Goal: Transaction & Acquisition: Book appointment/travel/reservation

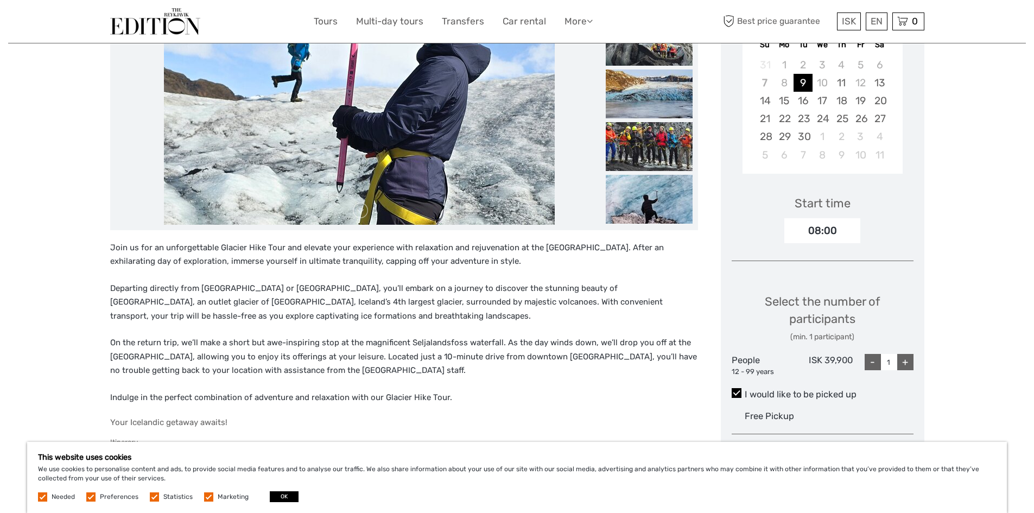
scroll to position [163, 0]
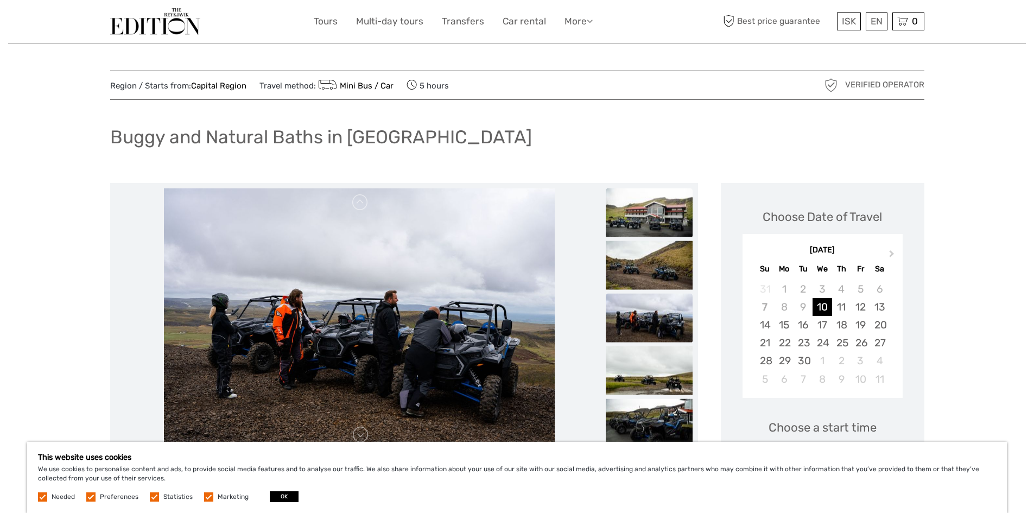
click at [674, 235] on img at bounding box center [649, 212] width 87 height 49
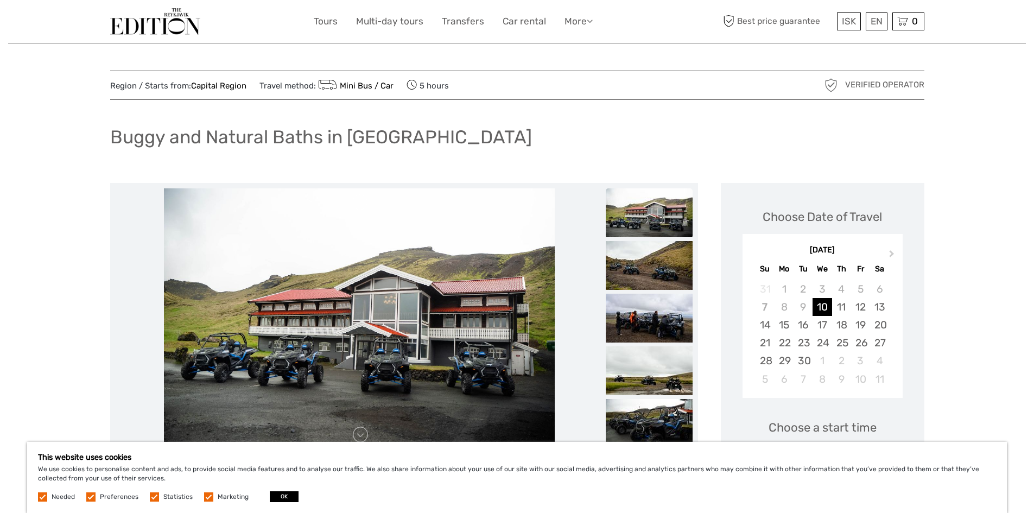
click at [667, 212] on img at bounding box center [649, 212] width 87 height 49
click at [667, 262] on img at bounding box center [649, 265] width 87 height 49
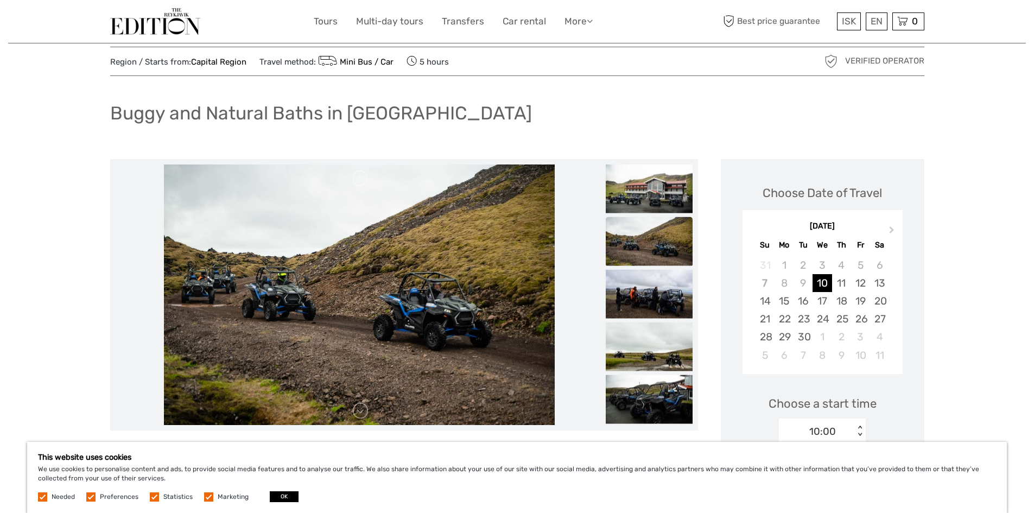
scroll to position [54, 0]
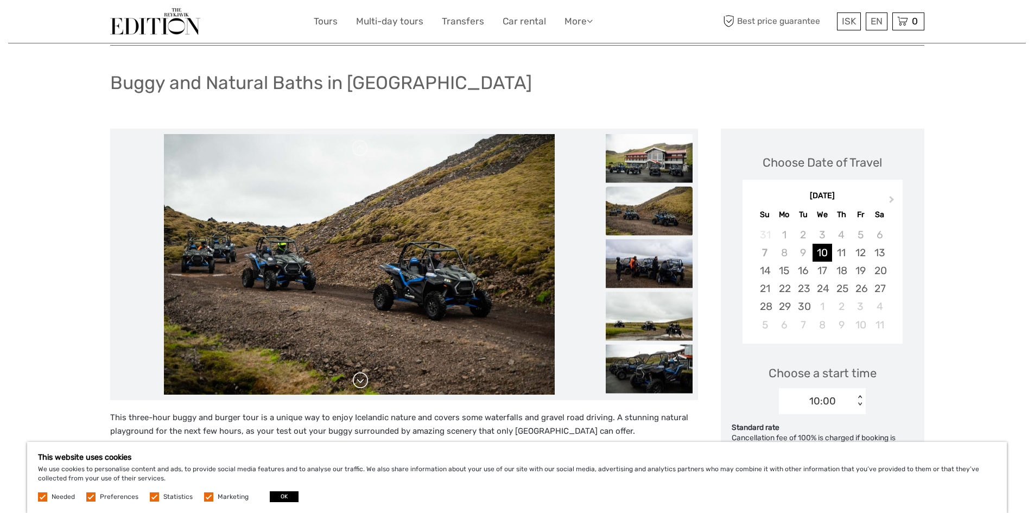
click at [366, 383] on link at bounding box center [360, 380] width 17 height 17
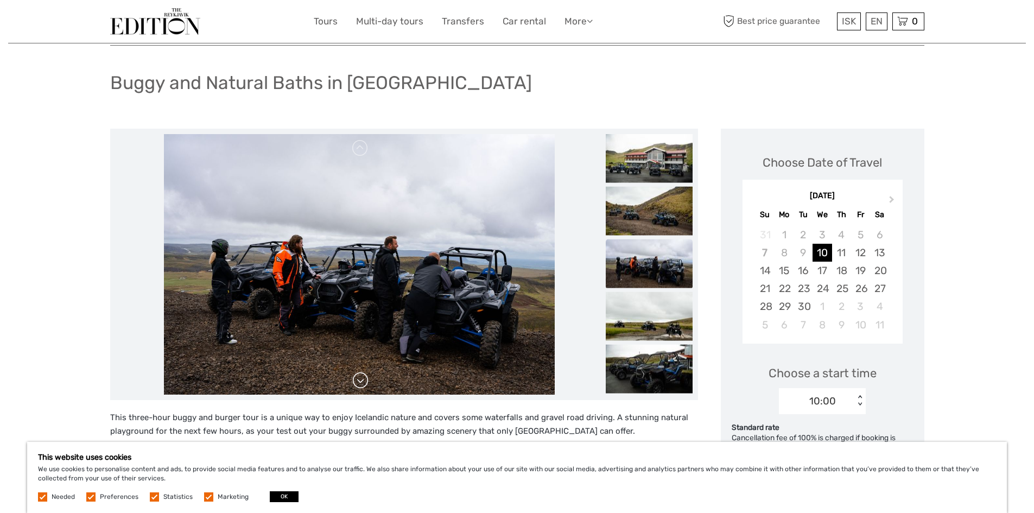
click at [366, 383] on link at bounding box center [360, 380] width 17 height 17
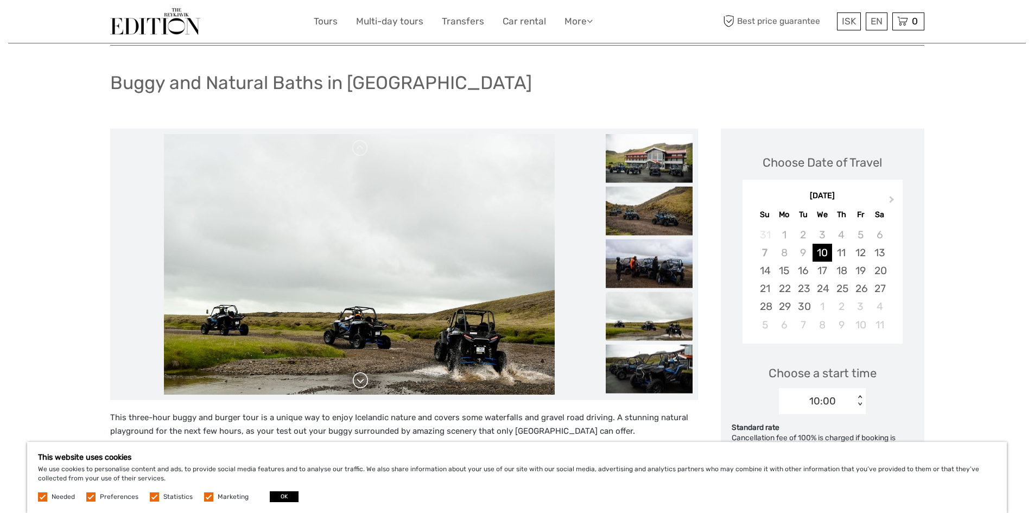
click at [366, 383] on link at bounding box center [360, 380] width 17 height 17
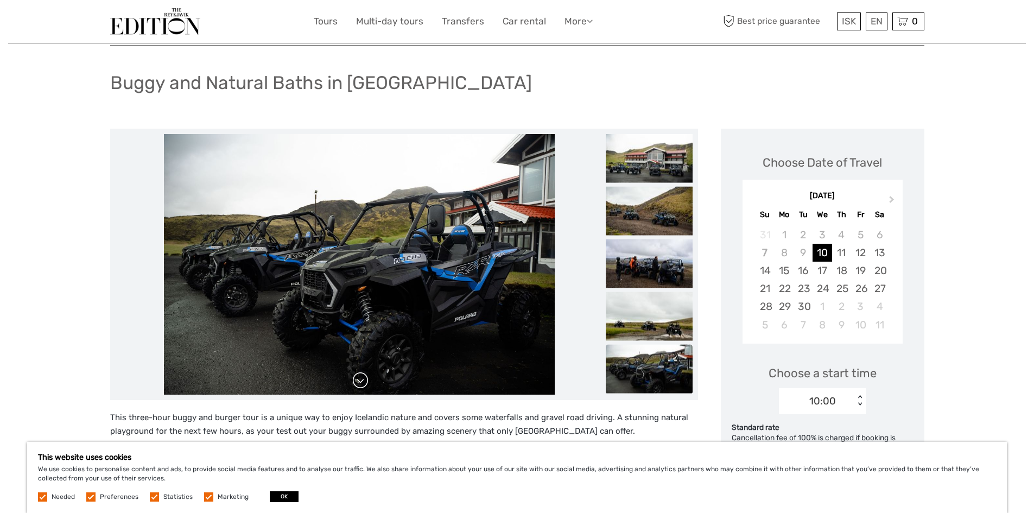
click at [366, 383] on link at bounding box center [360, 380] width 17 height 17
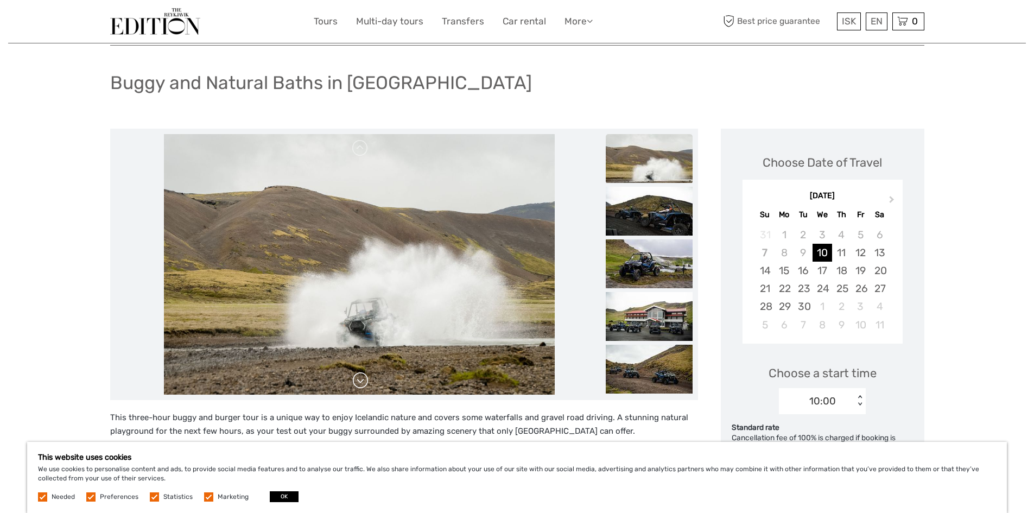
click at [366, 383] on link at bounding box center [360, 380] width 17 height 17
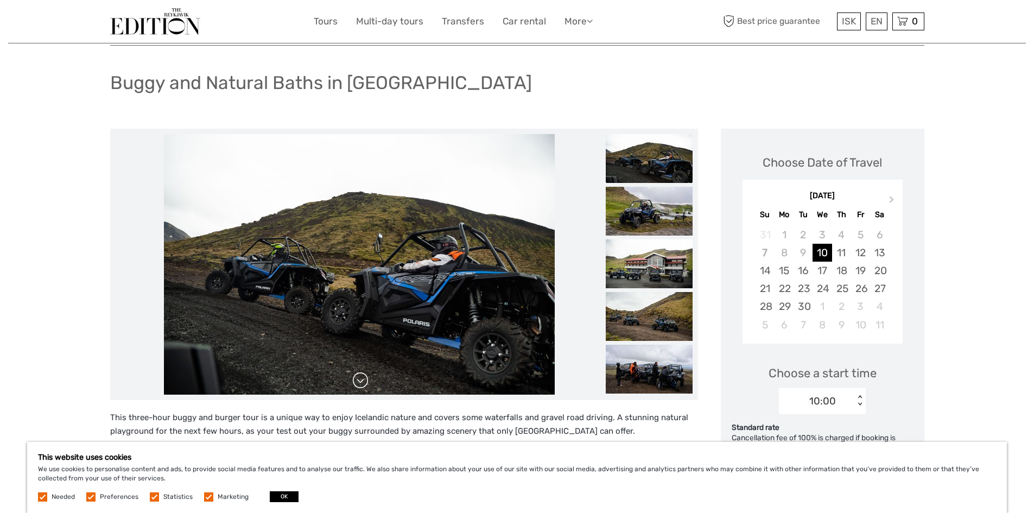
click at [366, 383] on link at bounding box center [360, 380] width 17 height 17
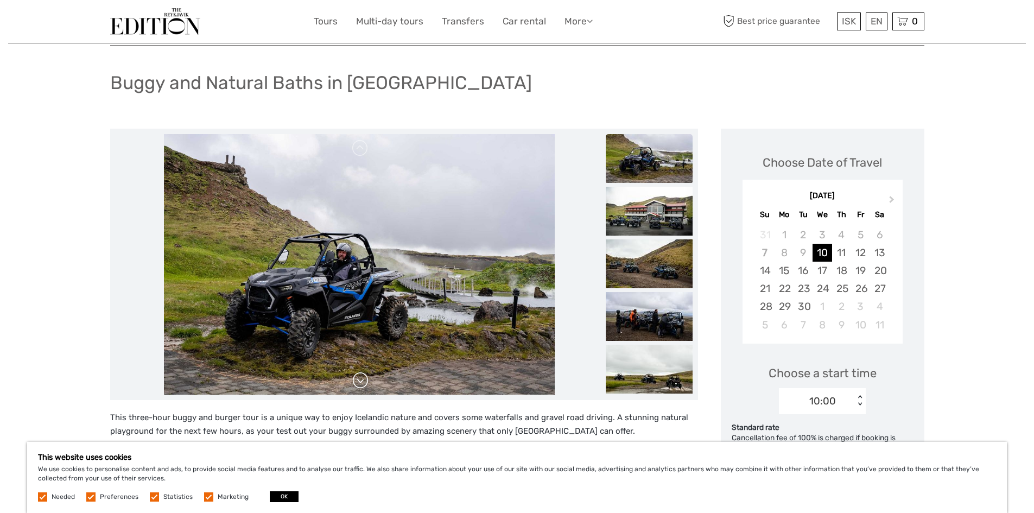
click at [366, 383] on link at bounding box center [360, 380] width 17 height 17
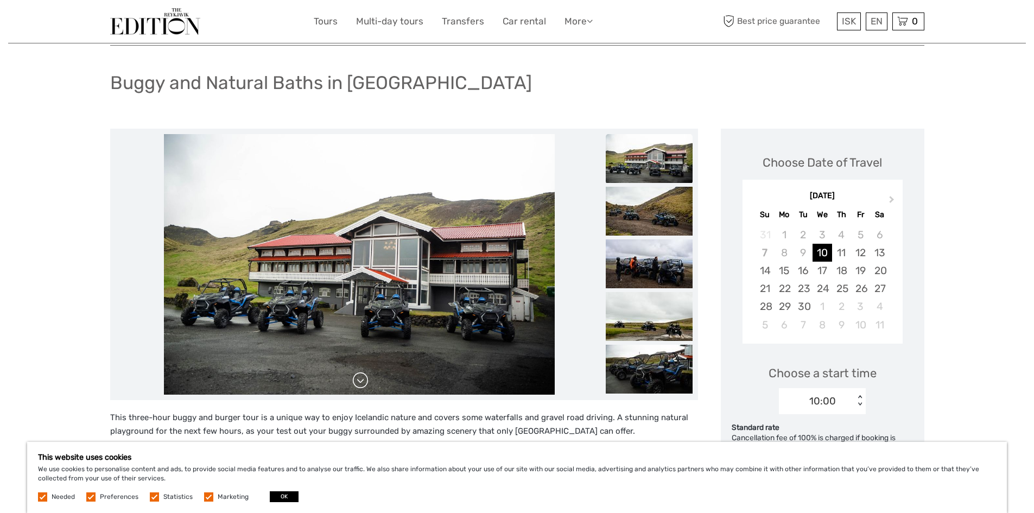
click at [366, 383] on link at bounding box center [360, 380] width 17 height 17
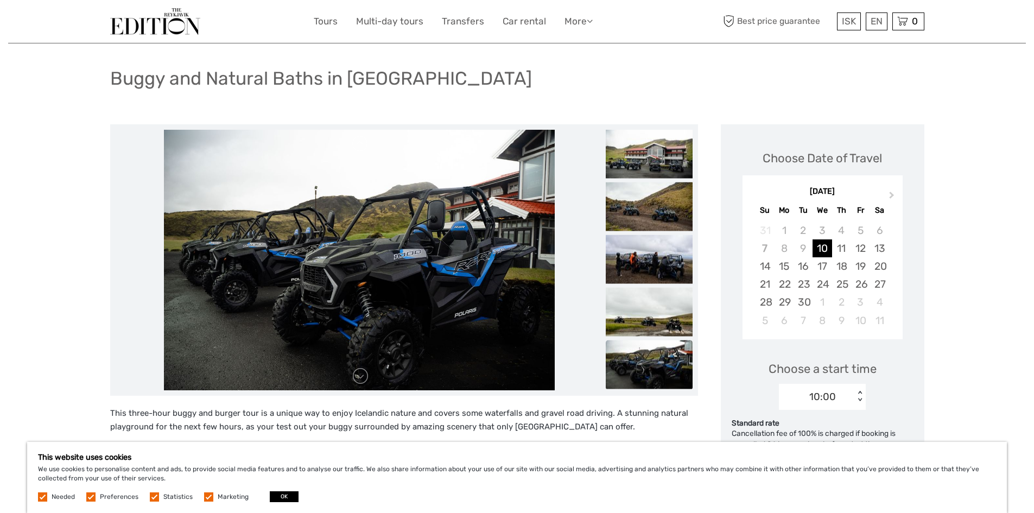
scroll to position [217, 0]
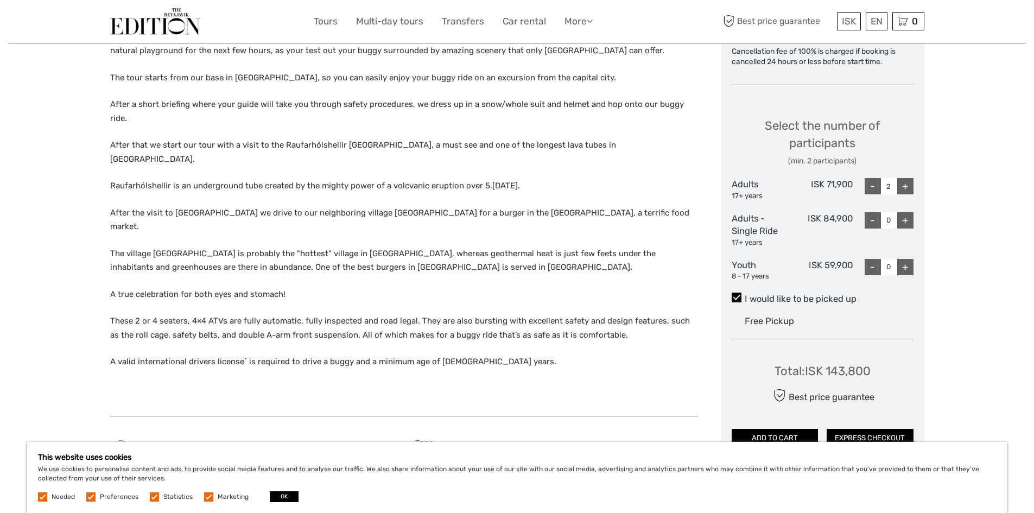
scroll to position [434, 0]
click at [396, 248] on p "The village Hveragerði is probably the "hottest" village in Iceland, whereas ge…" at bounding box center [404, 262] width 588 height 28
click at [397, 248] on p "The village Hveragerði is probably the "hottest" village in Iceland, whereas ge…" at bounding box center [404, 262] width 588 height 28
copy p "Gróðurhúsið"
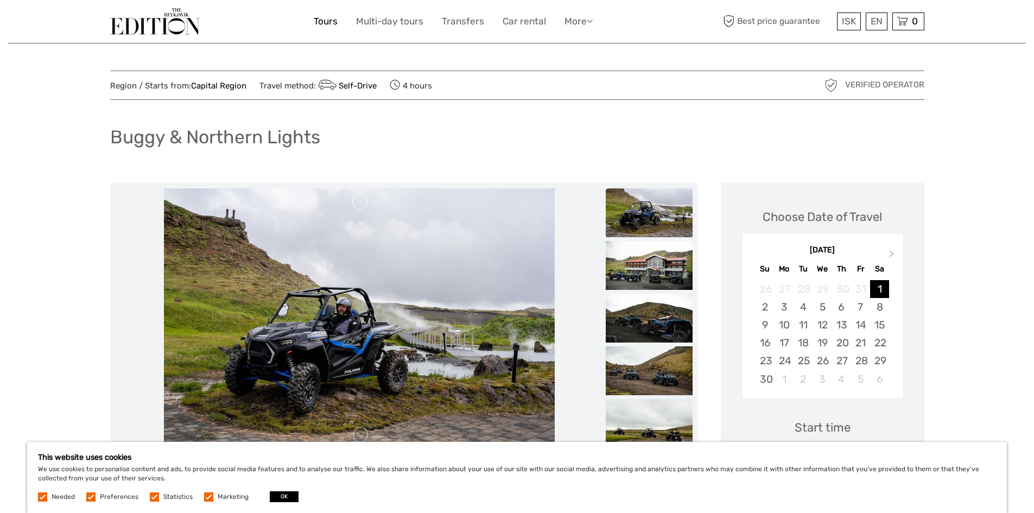
click at [330, 24] on link "Tours" at bounding box center [326, 22] width 24 height 16
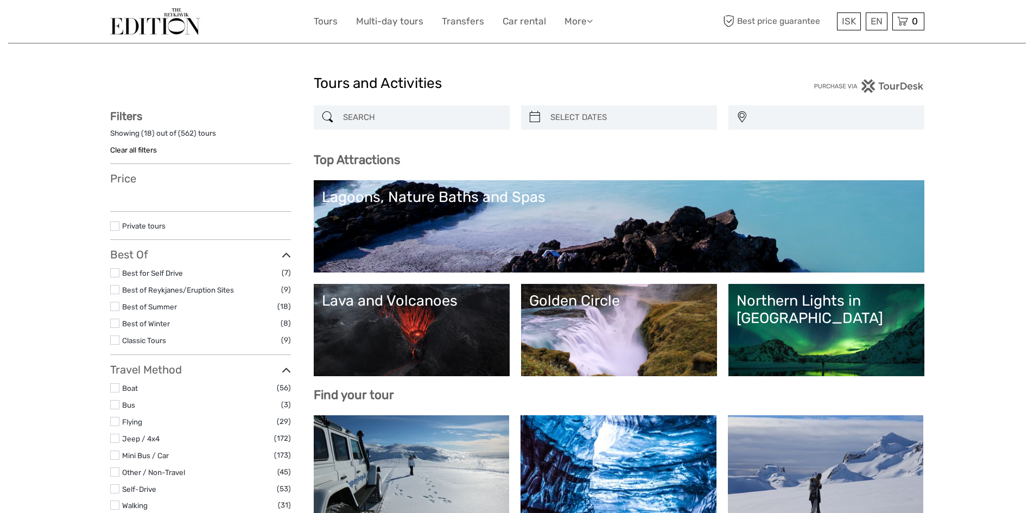
select select
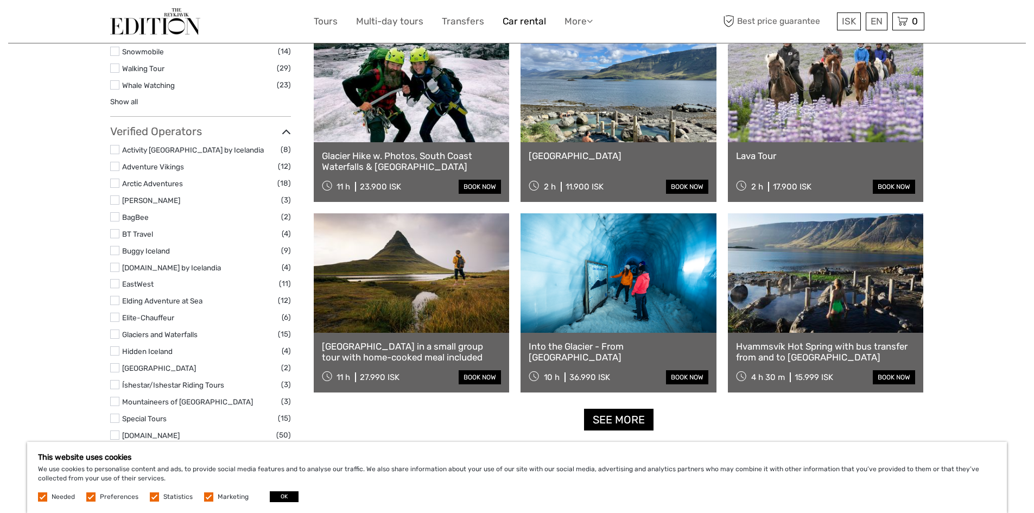
scroll to position [1195, 0]
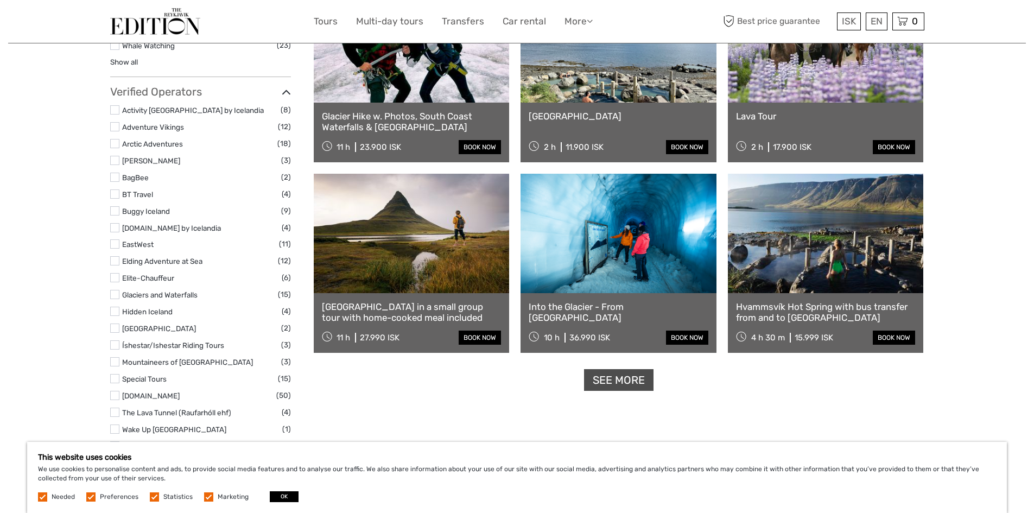
drag, startPoint x: 596, startPoint y: 380, endPoint x: 591, endPoint y: 367, distance: 14.1
click at [597, 380] on link "See more" at bounding box center [619, 380] width 70 height 22
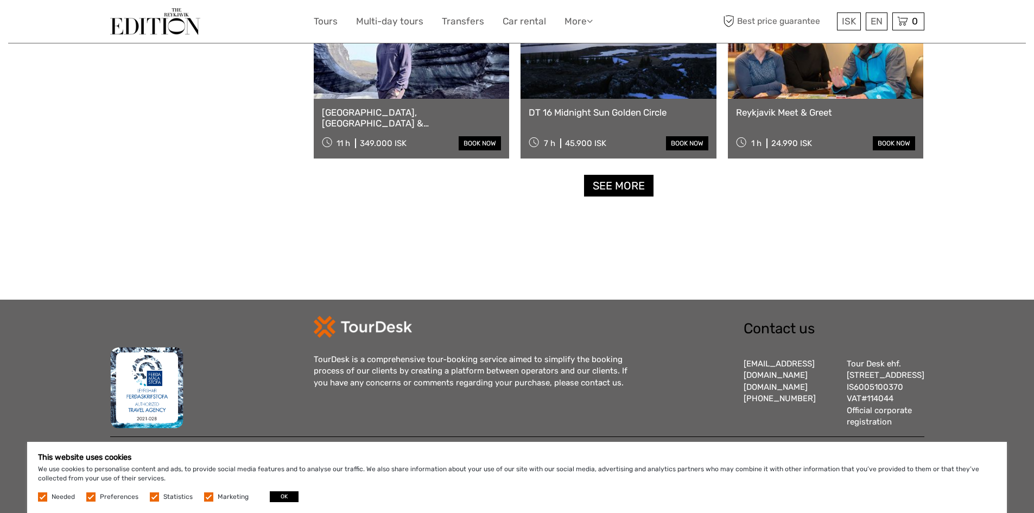
scroll to position [2281, 0]
click at [604, 175] on link "See more" at bounding box center [619, 186] width 70 height 22
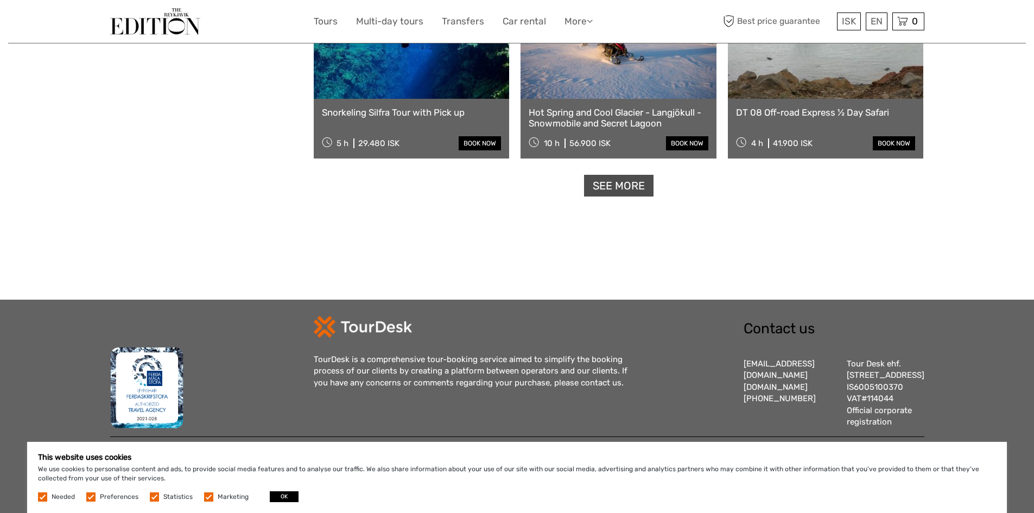
click at [596, 175] on link "See more" at bounding box center [619, 186] width 70 height 22
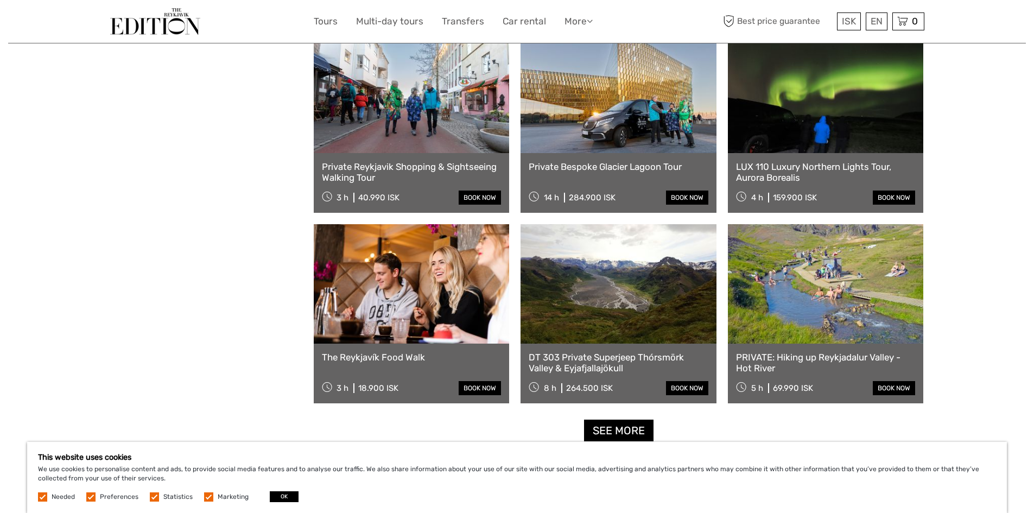
scroll to position [4418, 0]
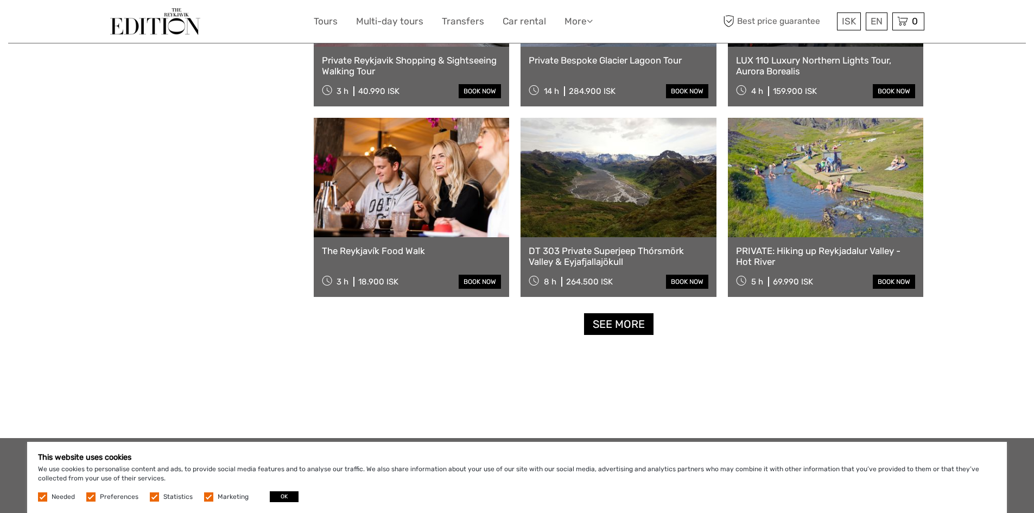
click at [622, 330] on link "See more" at bounding box center [619, 324] width 70 height 22
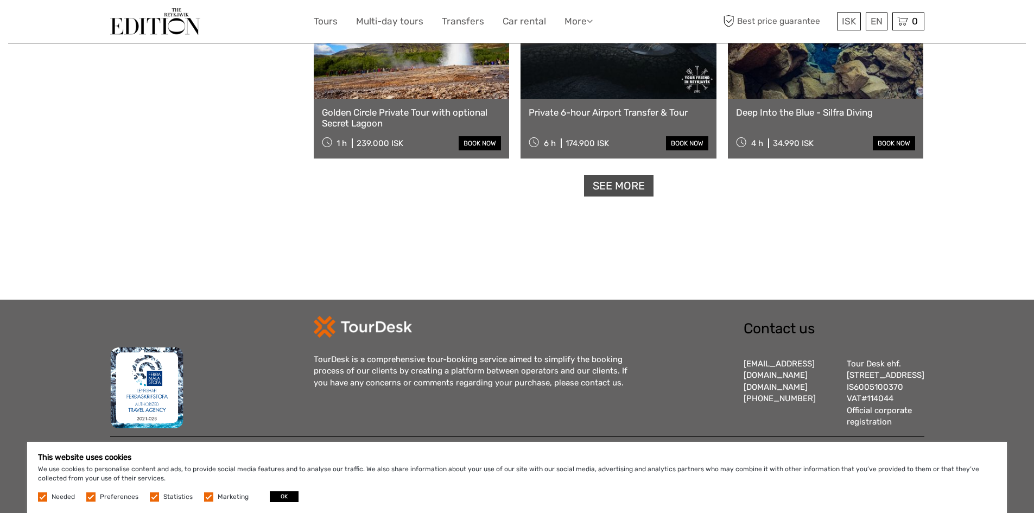
click at [604, 175] on link "See more" at bounding box center [619, 186] width 70 height 22
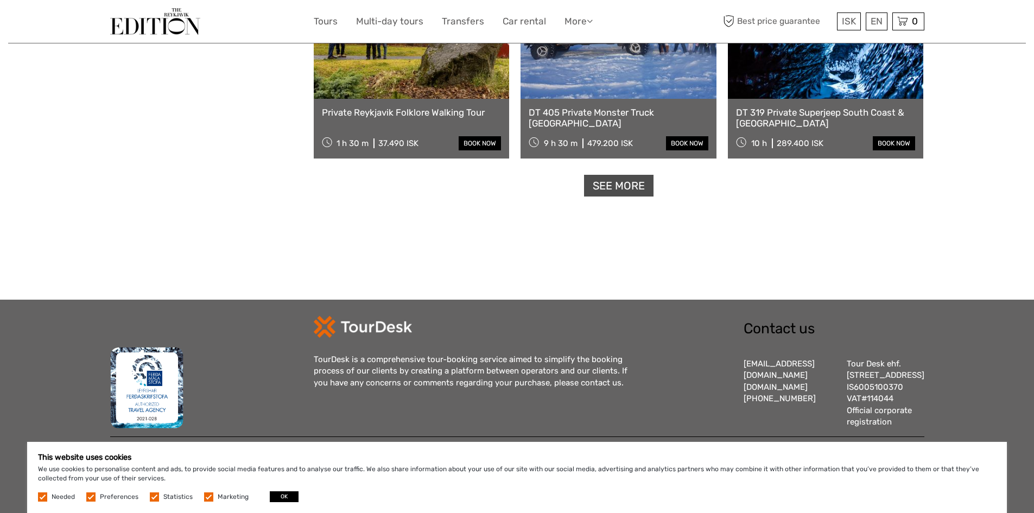
click at [612, 175] on link "See more" at bounding box center [619, 186] width 70 height 22
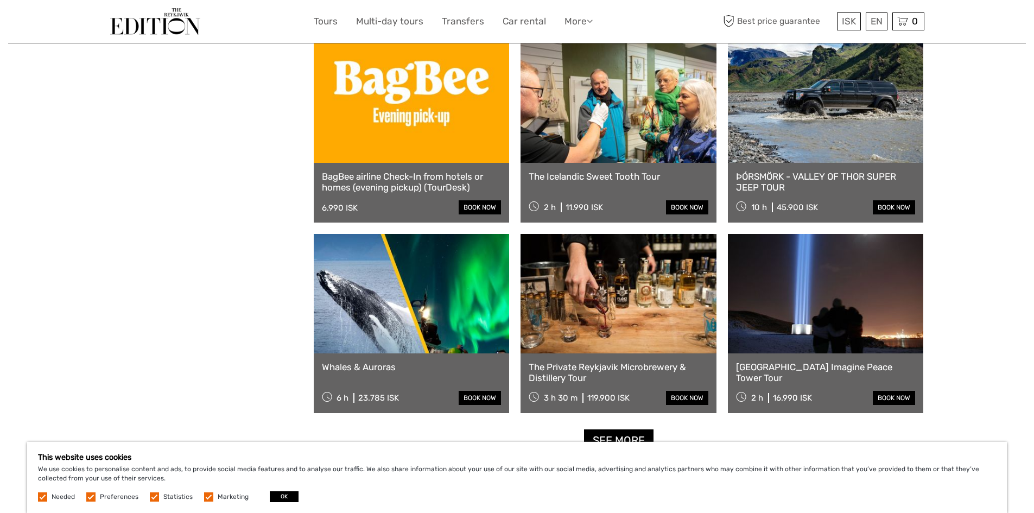
scroll to position [7903, 0]
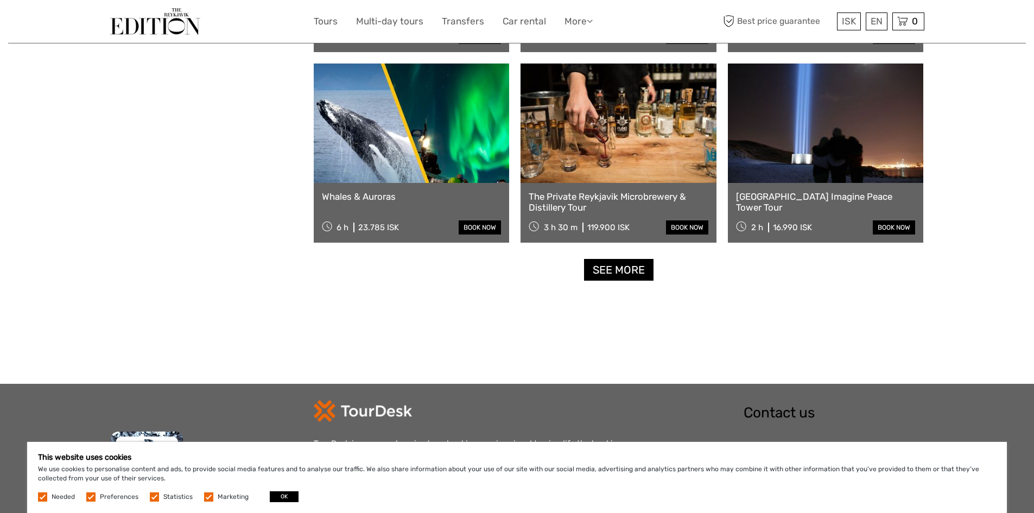
click at [620, 277] on link "See more" at bounding box center [619, 270] width 70 height 22
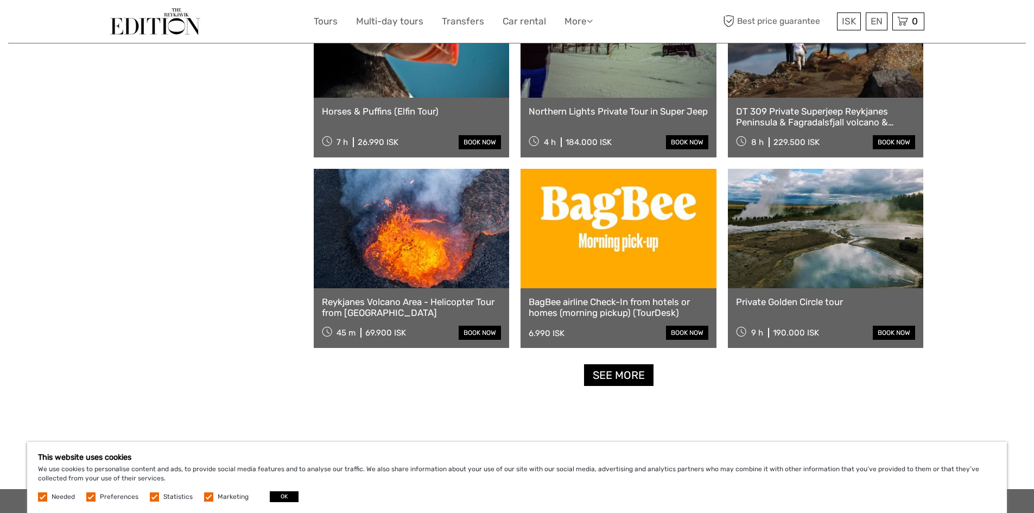
scroll to position [9098, 0]
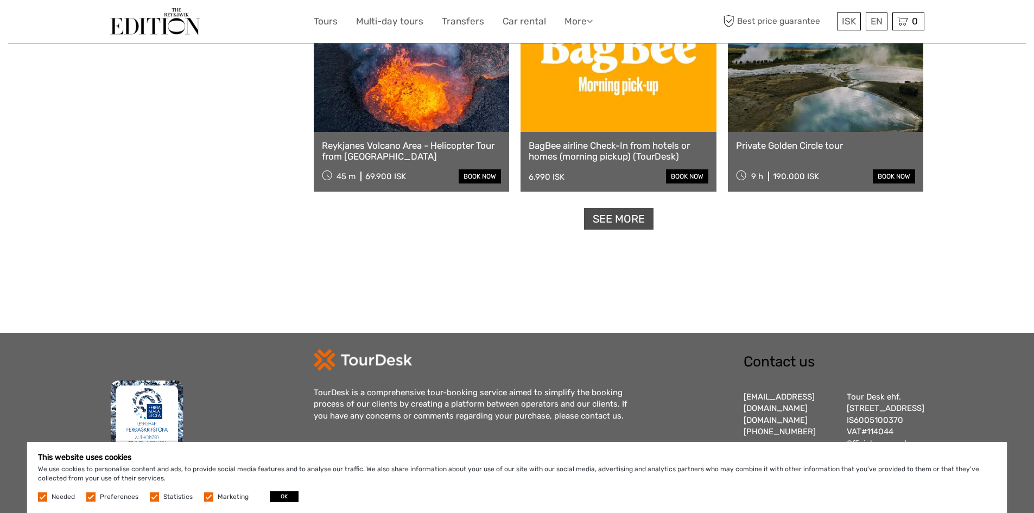
click at [640, 226] on link "See more" at bounding box center [619, 219] width 70 height 22
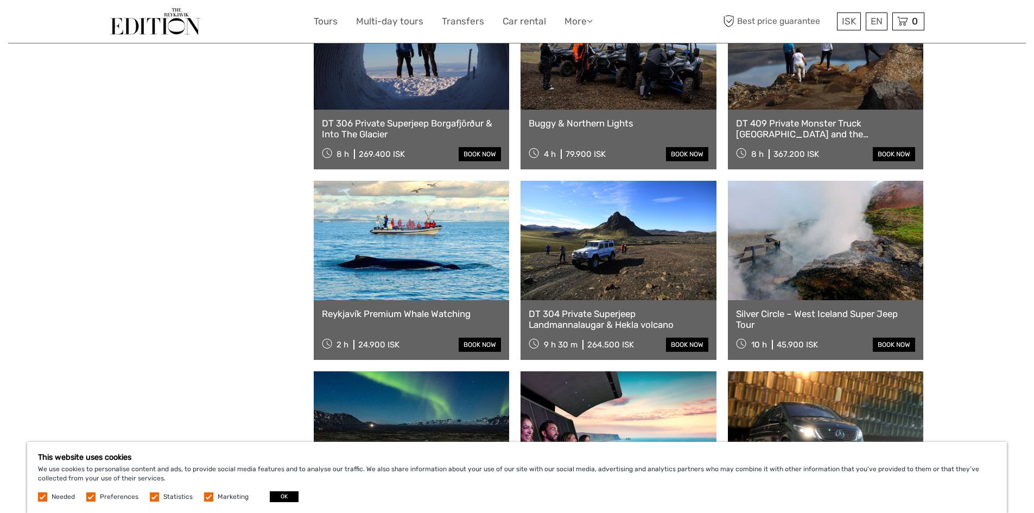
scroll to position [9912, 0]
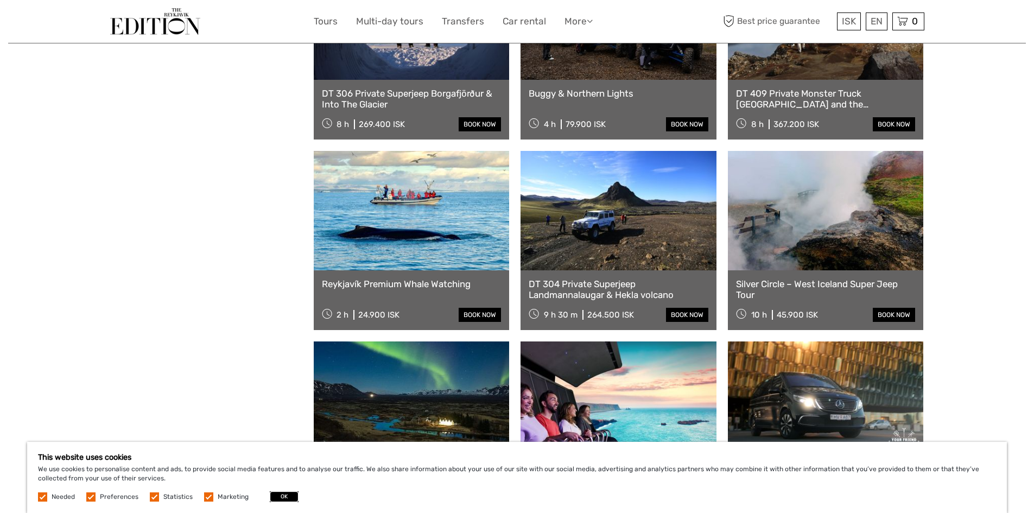
drag, startPoint x: 280, startPoint y: 498, endPoint x: 390, endPoint y: 446, distance: 121.9
click at [286, 496] on button "OK" at bounding box center [284, 496] width 29 height 11
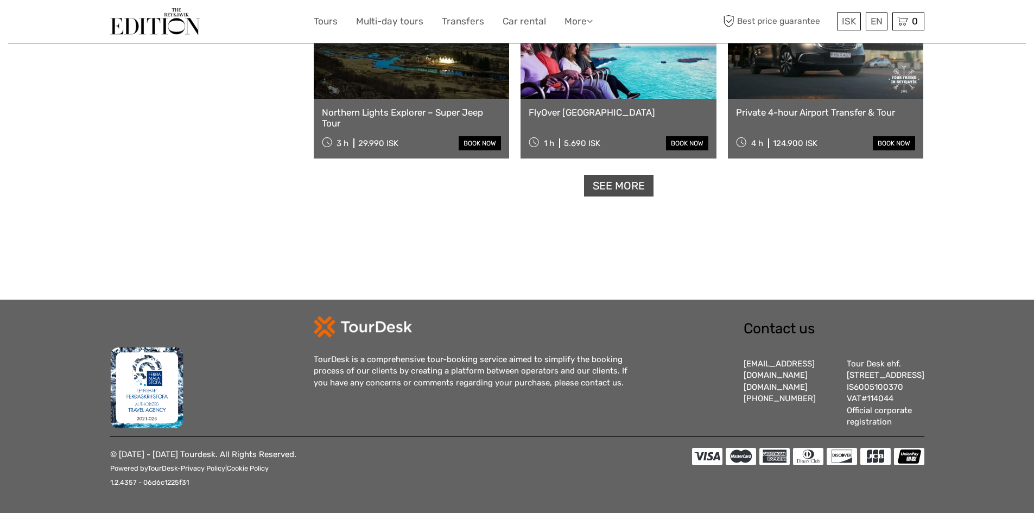
click at [610, 175] on link "See more" at bounding box center [619, 186] width 70 height 22
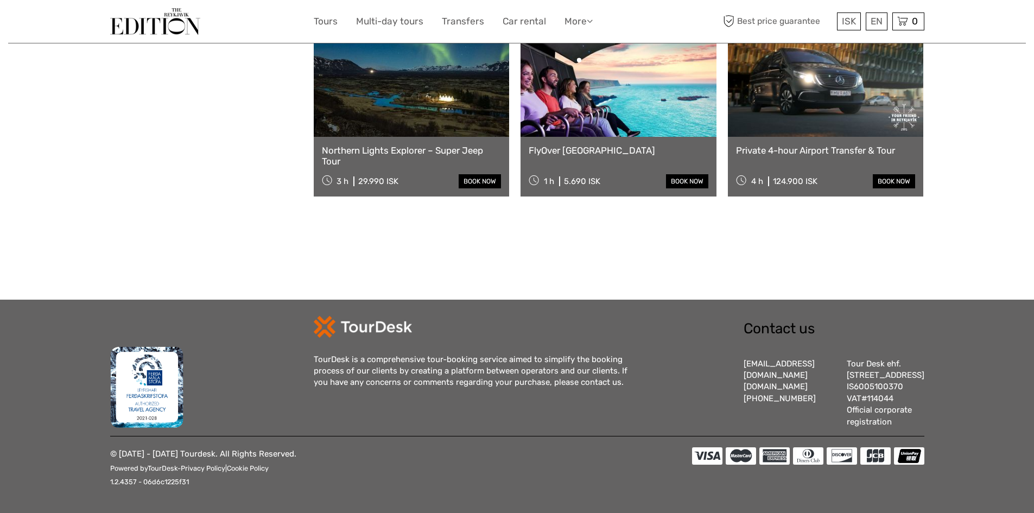
scroll to position [10248, 0]
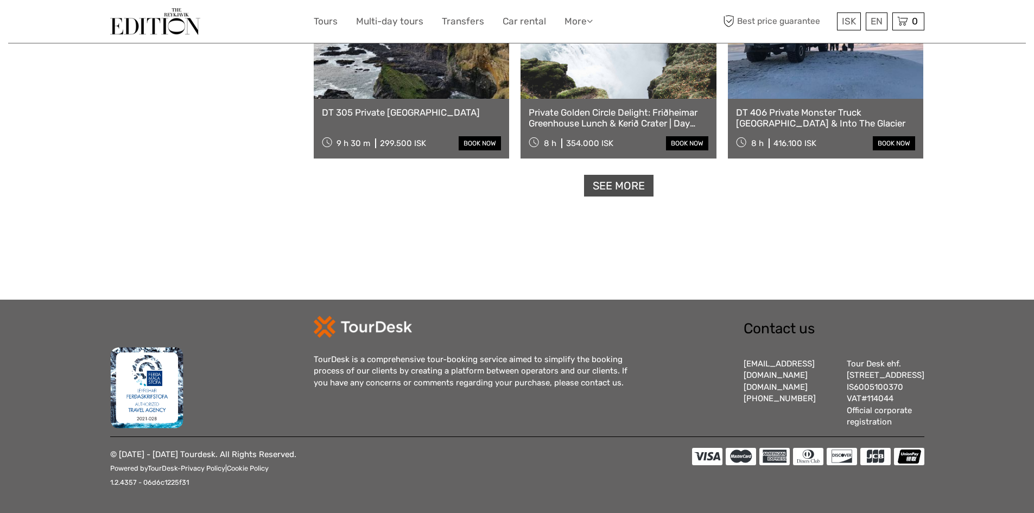
click at [653, 180] on link "See more" at bounding box center [619, 186] width 70 height 22
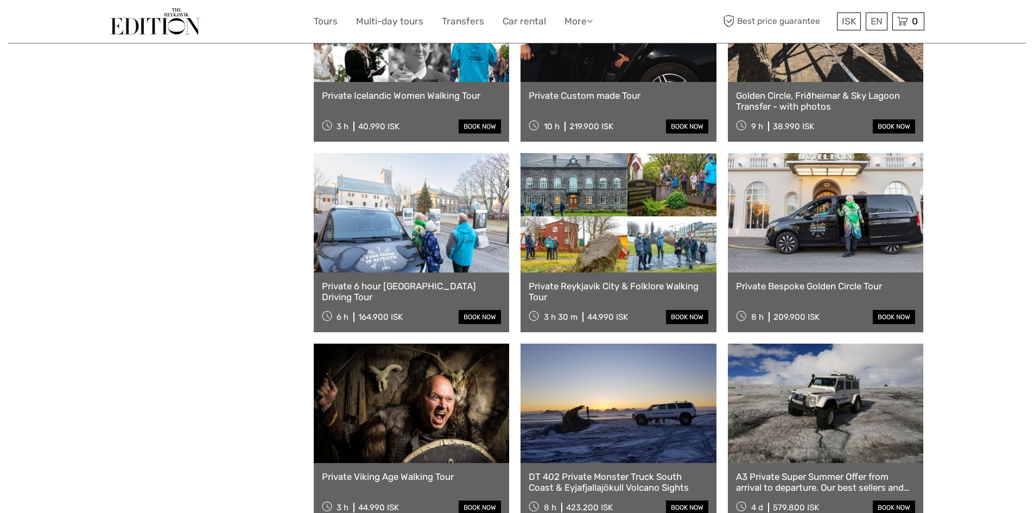
scroll to position [12271, 0]
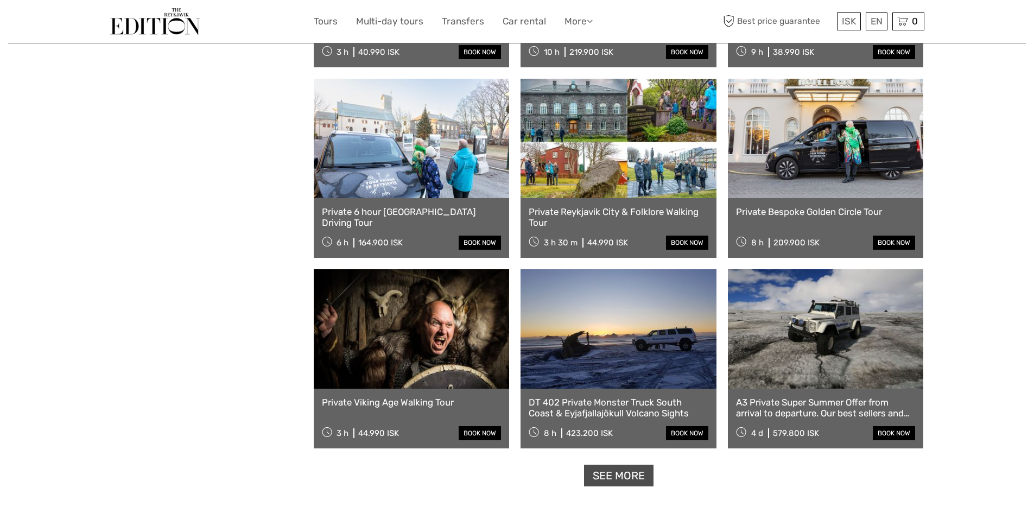
click at [604, 475] on link "See more" at bounding box center [619, 476] width 70 height 22
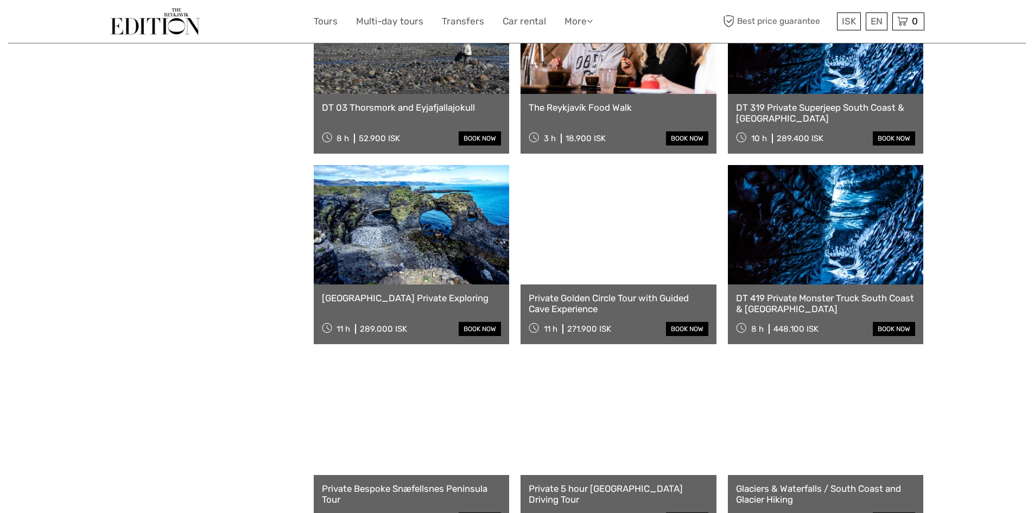
scroll to position [13412, 0]
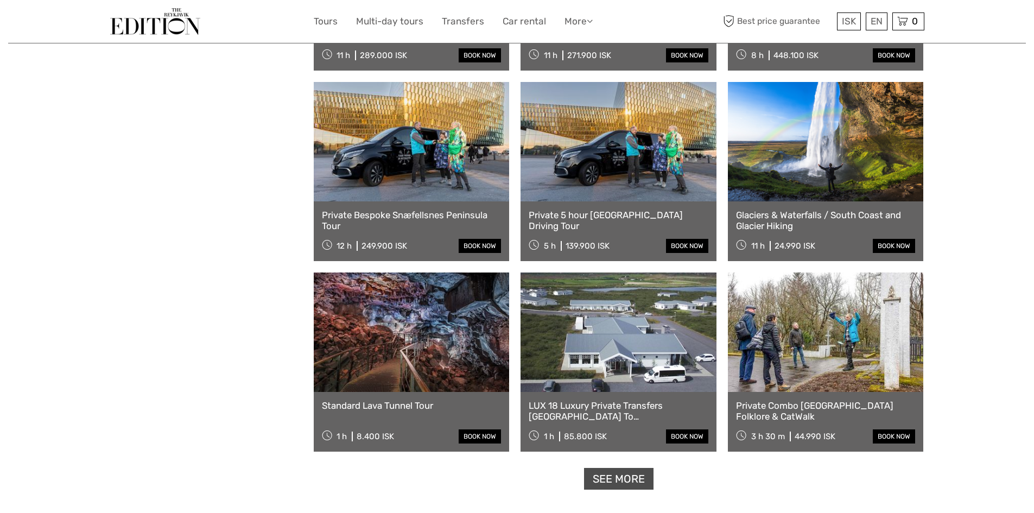
click at [637, 486] on link "See more" at bounding box center [619, 479] width 70 height 22
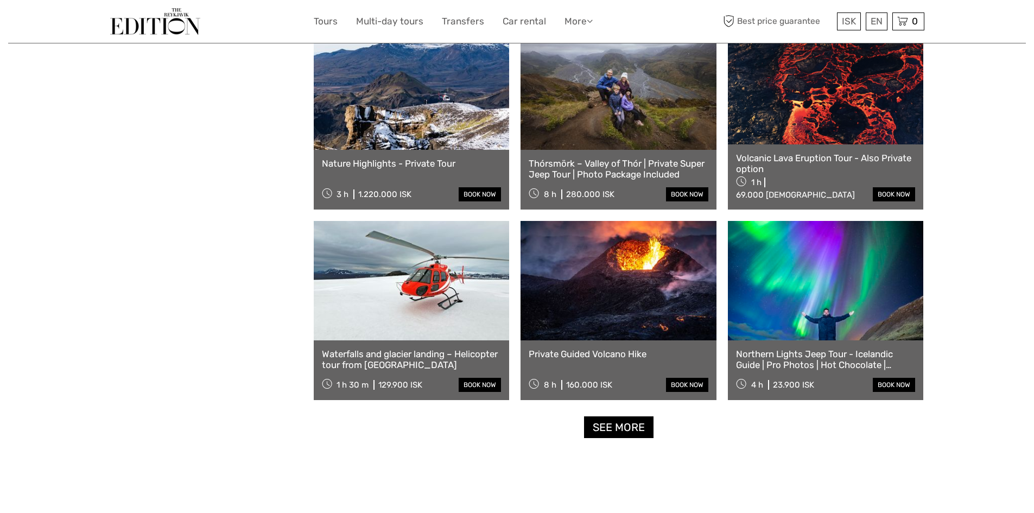
scroll to position [14661, 0]
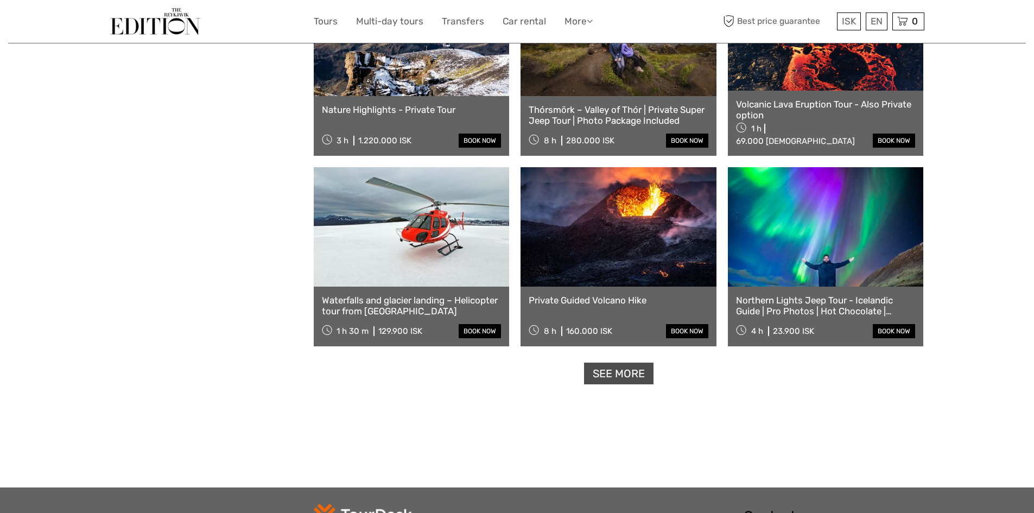
click at [625, 378] on link "See more" at bounding box center [619, 374] width 70 height 22
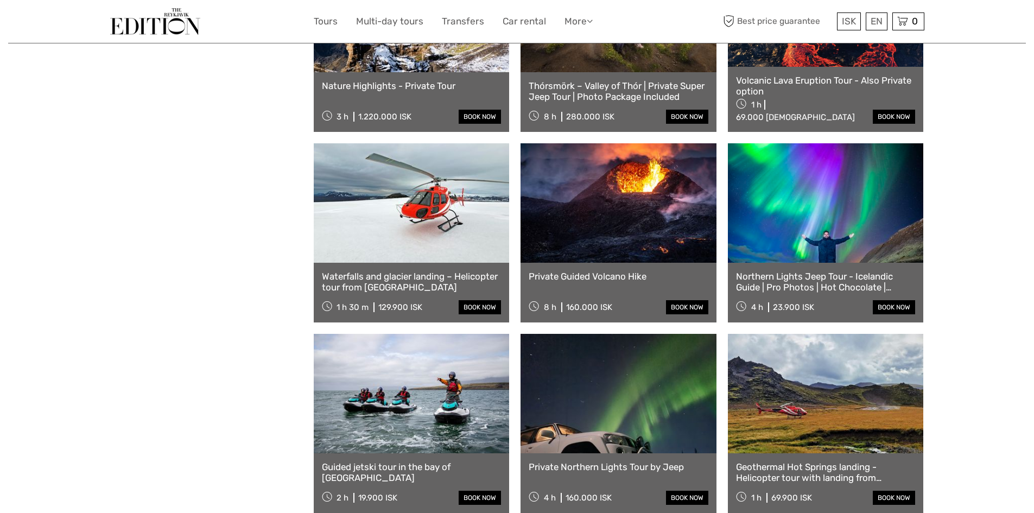
scroll to position [14715, 0]
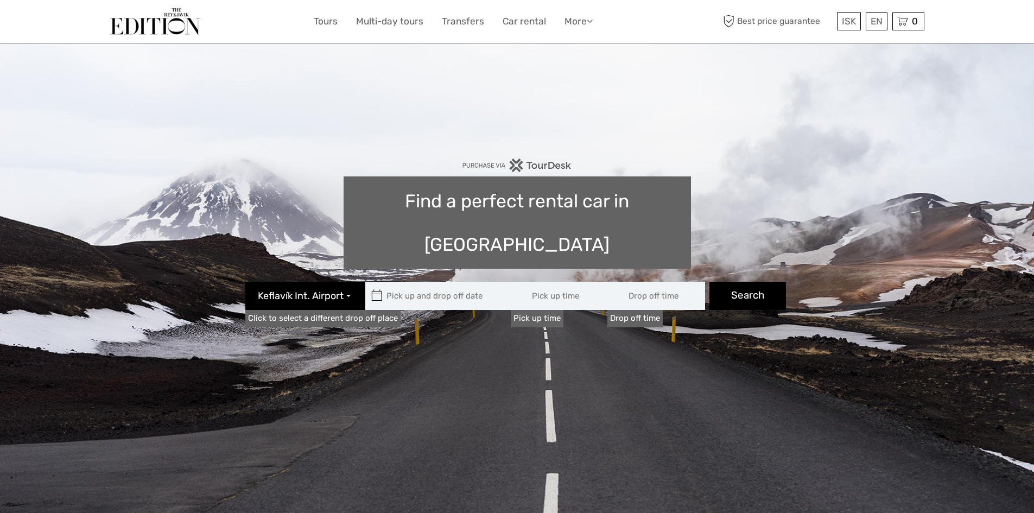
type input "08:00"
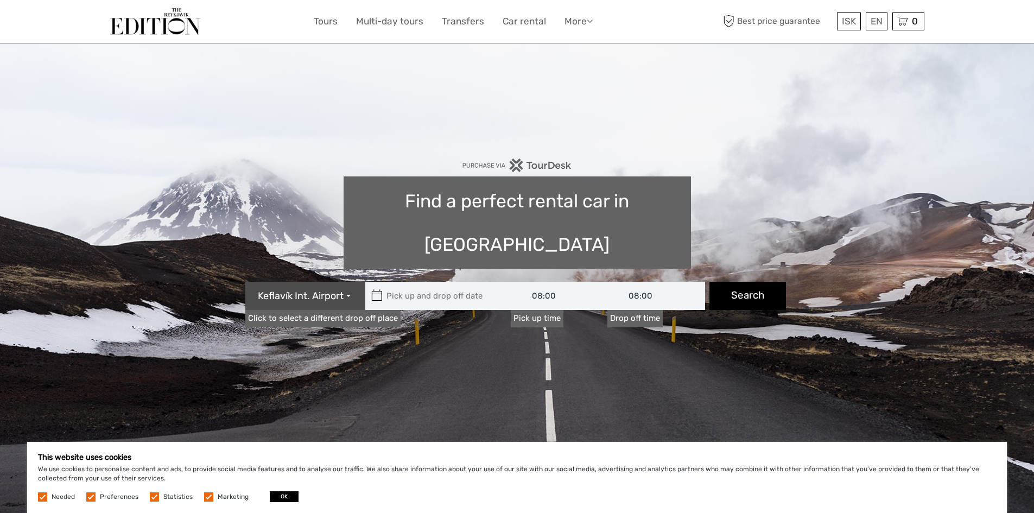
click at [359, 282] on button "Keflavík Int. Airport" at bounding box center [305, 296] width 120 height 28
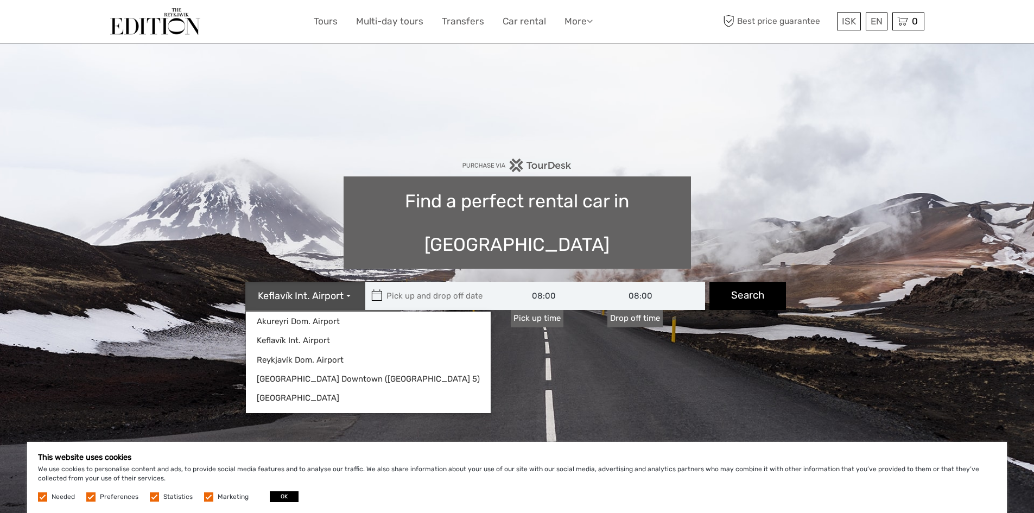
click at [359, 282] on button "Keflavík Int. Airport" at bounding box center [305, 296] width 120 height 28
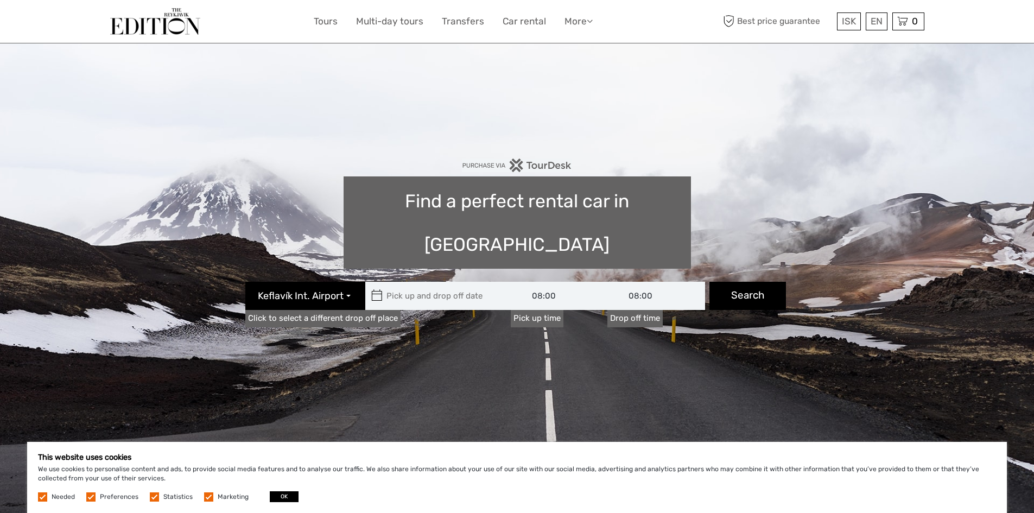
type input "[DATE]"
click at [413, 282] on input "text" at bounding box center [438, 296] width 147 height 28
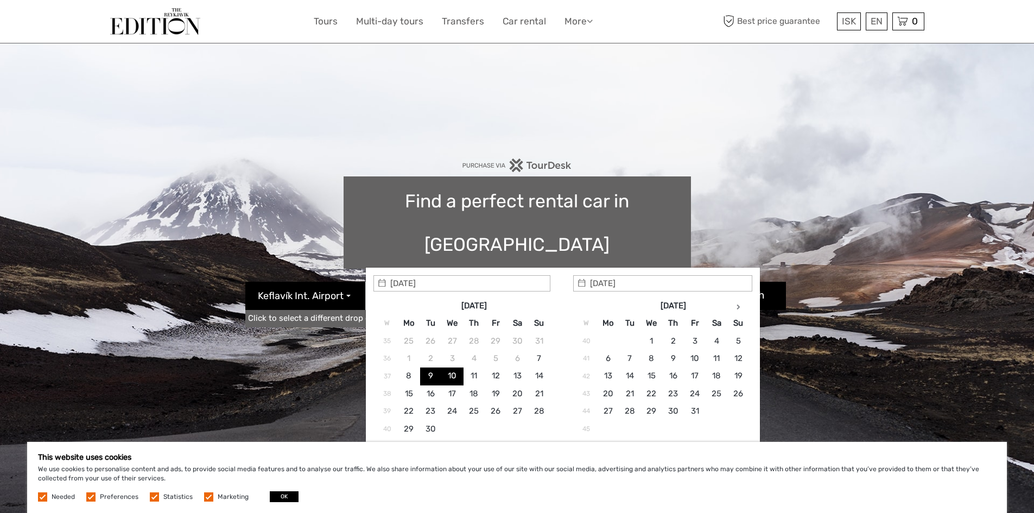
click at [414, 282] on input "text" at bounding box center [438, 296] width 147 height 28
type input "[DATE] - [DATE]"
click at [341, 310] on link "Click to select a different drop off place" at bounding box center [322, 318] width 155 height 17
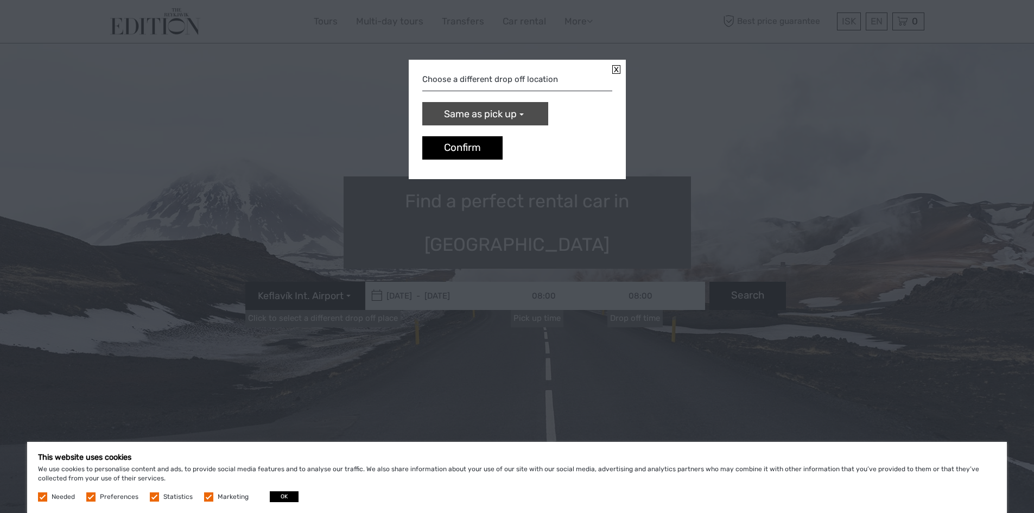
click at [501, 116] on span "Same as pick up" at bounding box center [480, 115] width 73 height 14
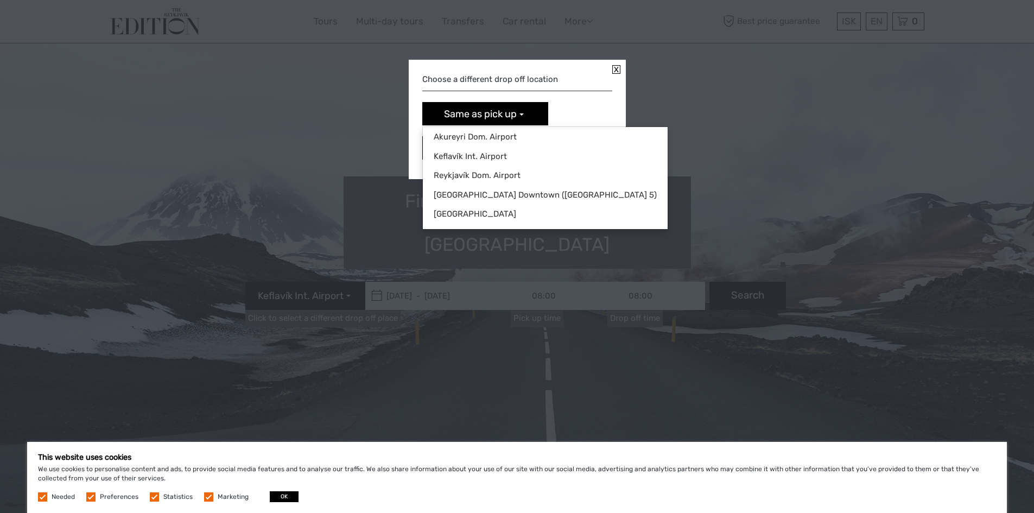
click at [503, 74] on div "Choose a different drop off location" at bounding box center [517, 79] width 190 height 23
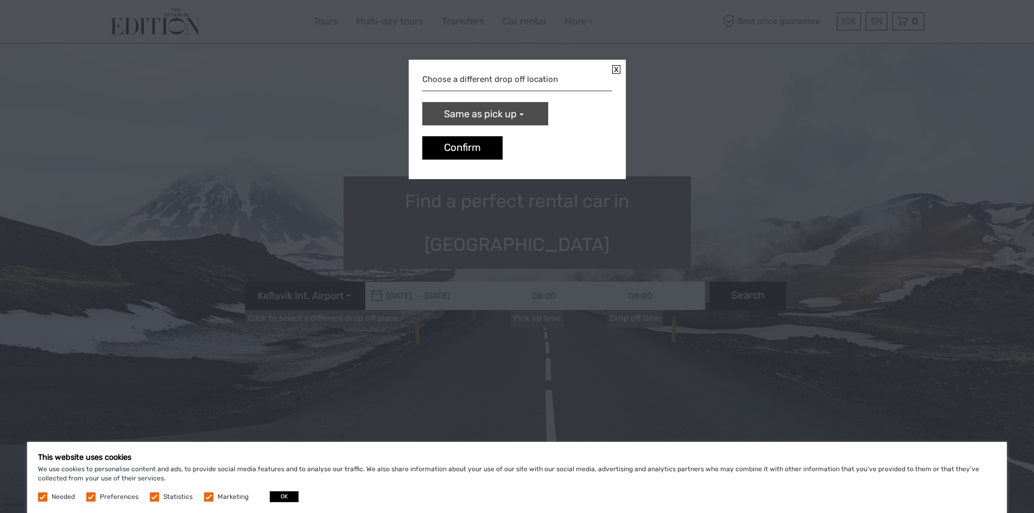
click at [492, 113] on span "Same as pick up" at bounding box center [480, 115] width 73 height 14
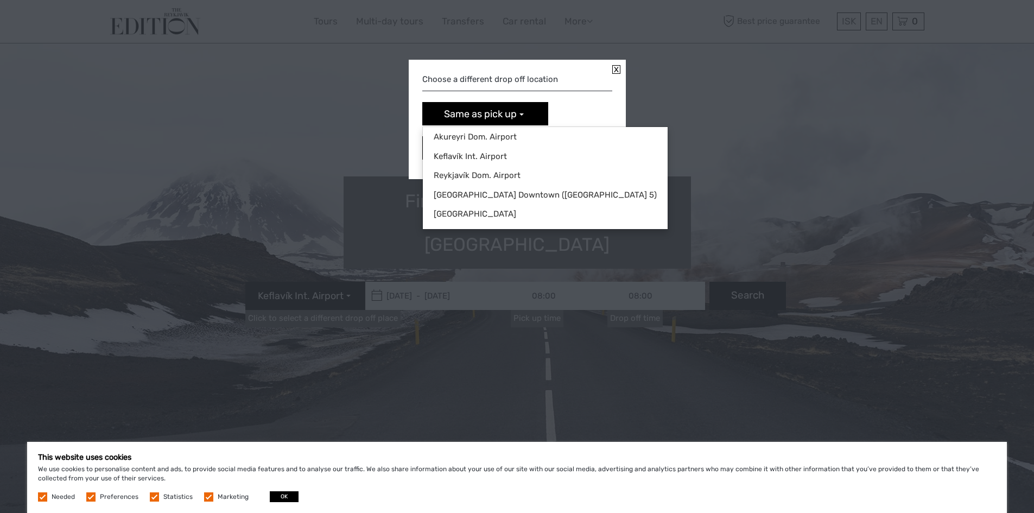
click at [505, 78] on div "Choose a different drop off location" at bounding box center [517, 79] width 190 height 23
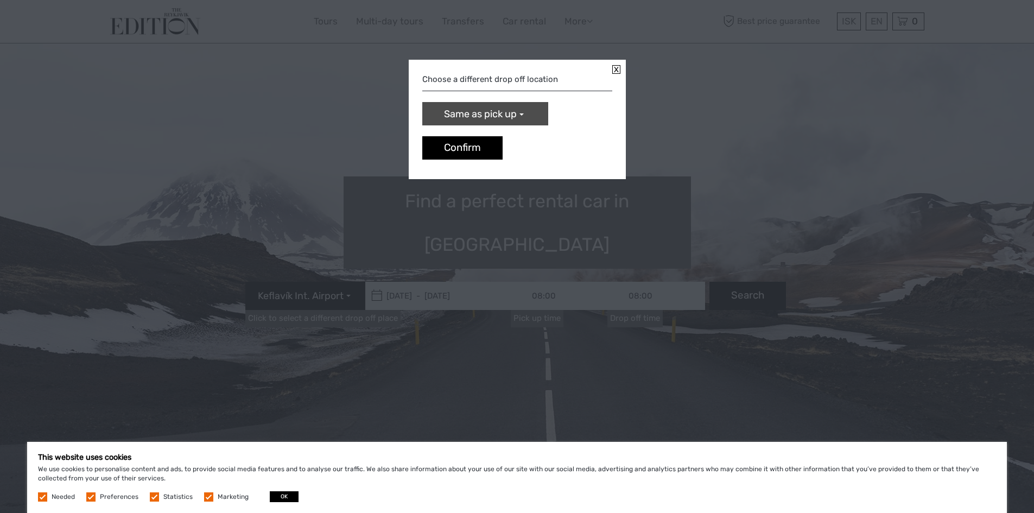
click at [514, 116] on span "Same as pick up" at bounding box center [480, 115] width 73 height 14
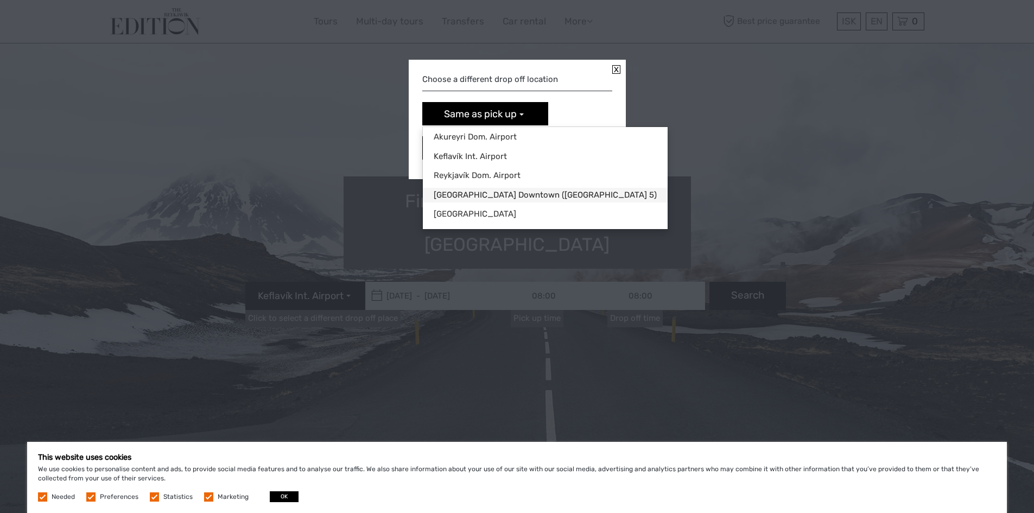
click at [497, 200] on link "[GEOGRAPHIC_DATA] Downtown ([GEOGRAPHIC_DATA] 5)" at bounding box center [545, 195] width 245 height 15
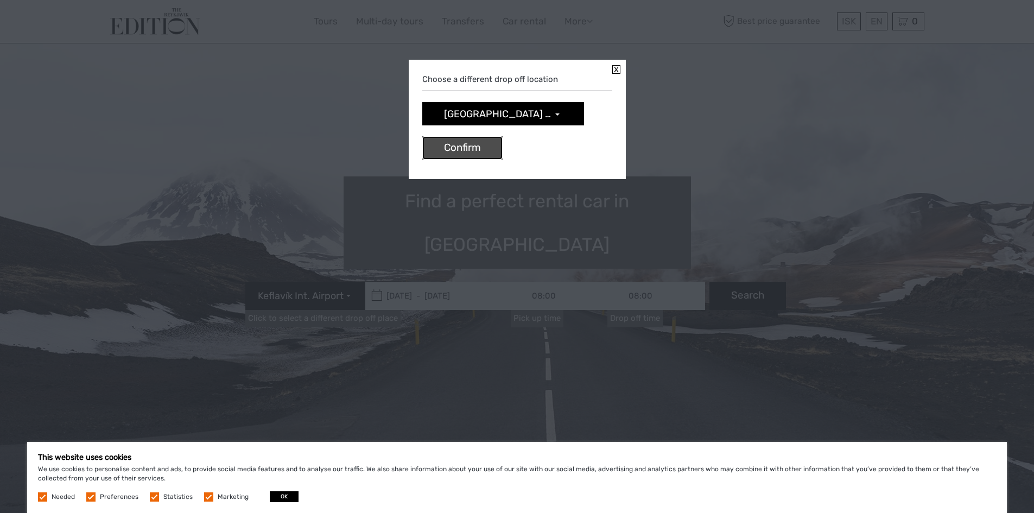
click at [470, 143] on button "Confirm" at bounding box center [462, 147] width 80 height 23
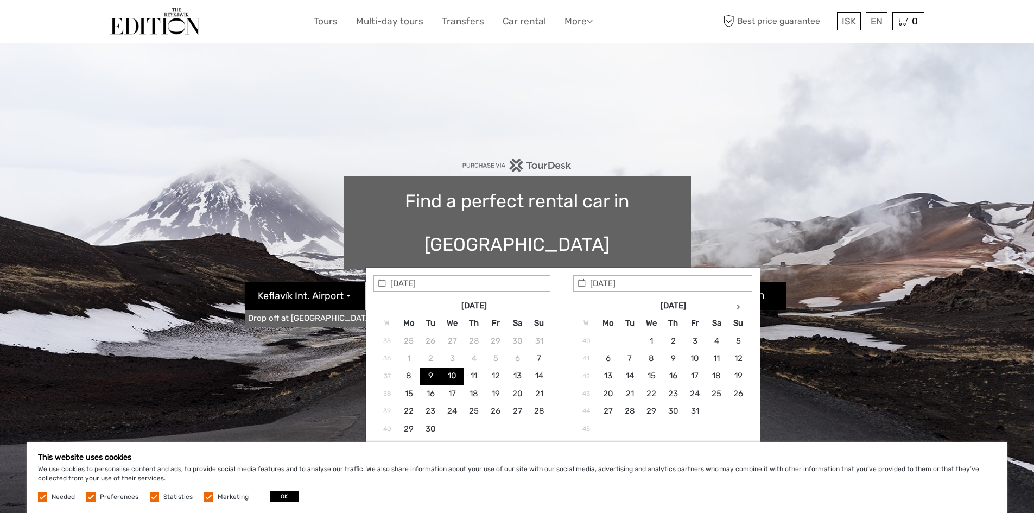
click at [421, 282] on input "[DATE] - [DATE]" at bounding box center [438, 296] width 147 height 28
type input "[DATE]"
type input "[DATE] - [DATE]"
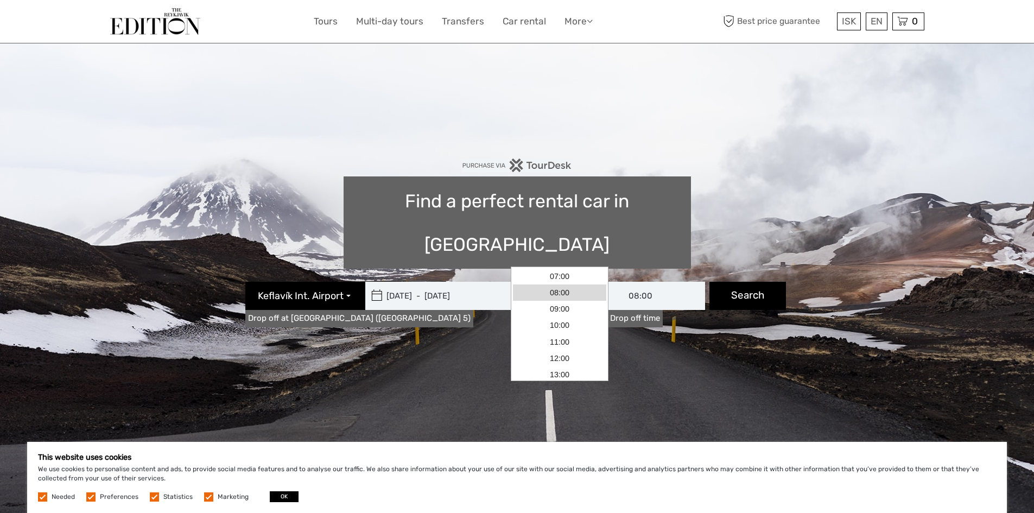
click at [530, 282] on input "08:00" at bounding box center [560, 296] width 98 height 28
drag, startPoint x: 280, startPoint y: 498, endPoint x: 450, endPoint y: 393, distance: 200.0
click at [281, 498] on button "OK" at bounding box center [284, 496] width 29 height 11
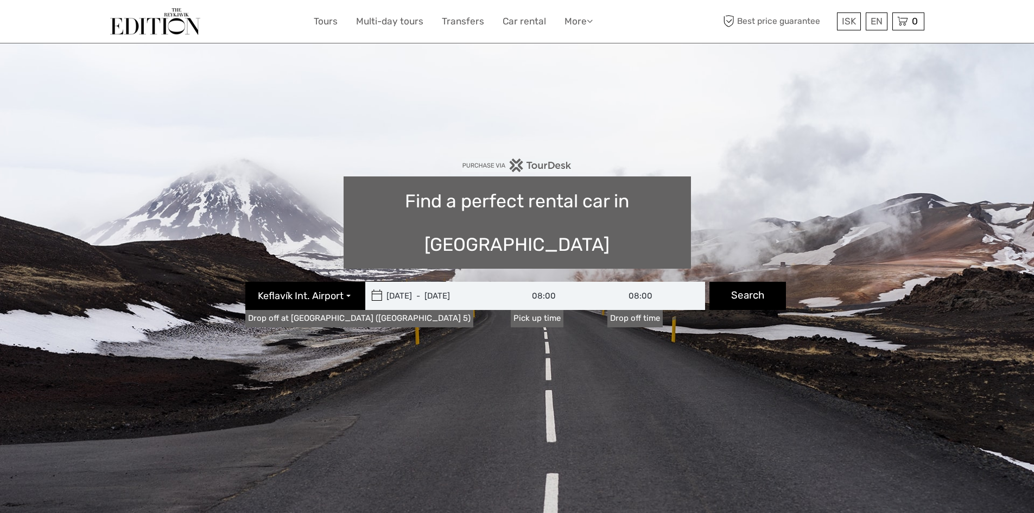
click at [545, 282] on input "08:00" at bounding box center [560, 296] width 98 height 28
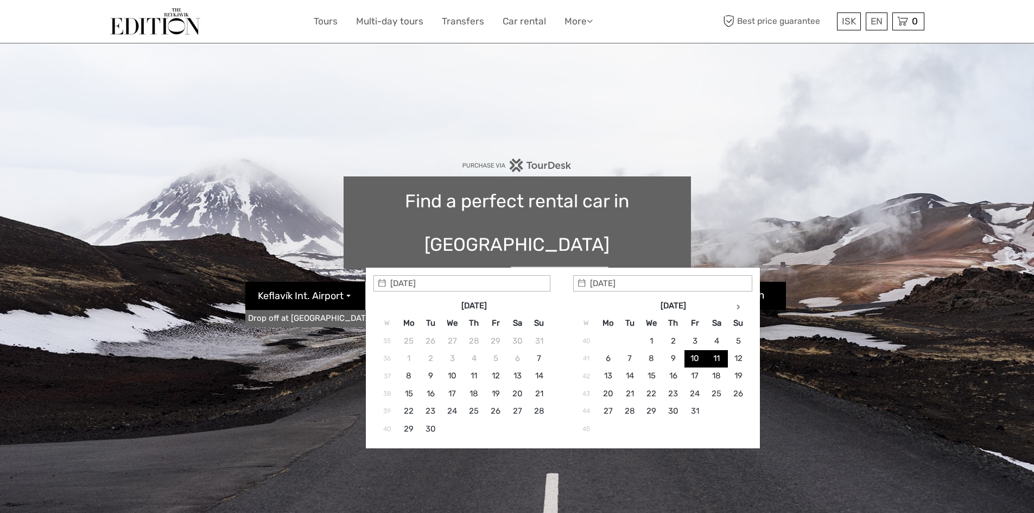
click at [446, 282] on input "[DATE] - [DATE]" at bounding box center [438, 296] width 147 height 28
type input "[DATE]"
click at [644, 281] on input "[DATE]" at bounding box center [662, 283] width 179 height 16
type input "[DATE] - [DATE]"
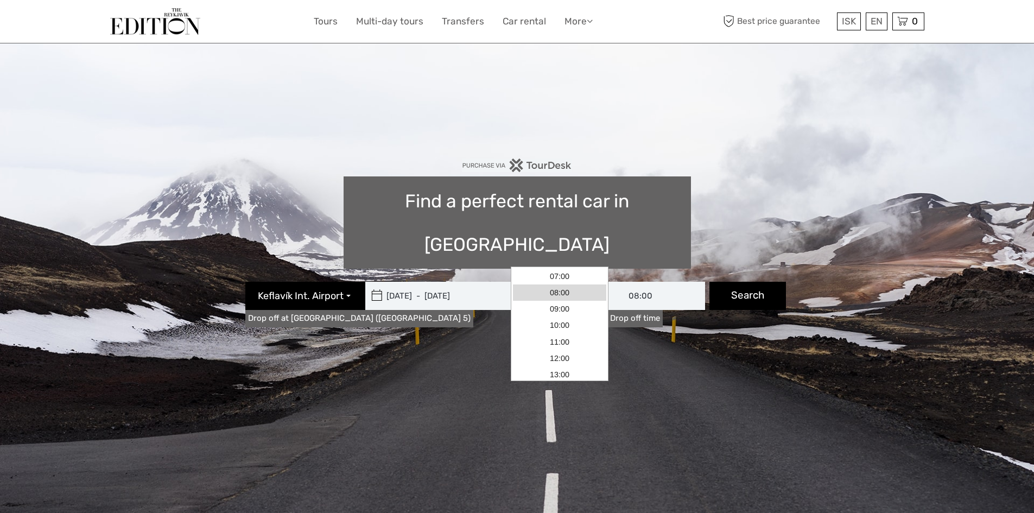
click at [566, 282] on input "08:00" at bounding box center [560, 296] width 98 height 28
drag, startPoint x: 566, startPoint y: 296, endPoint x: 611, endPoint y: 263, distance: 55.6
click at [567, 295] on link "08:00" at bounding box center [559, 293] width 93 height 16
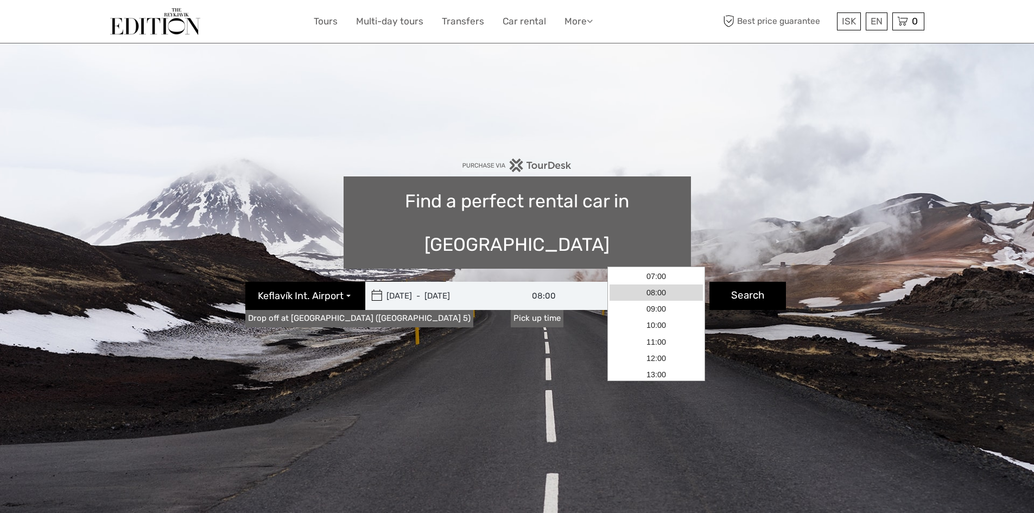
click at [654, 282] on input "08:00" at bounding box center [657, 296] width 98 height 28
click at [656, 346] on link "18:00" at bounding box center [656, 348] width 93 height 16
type input "18:00"
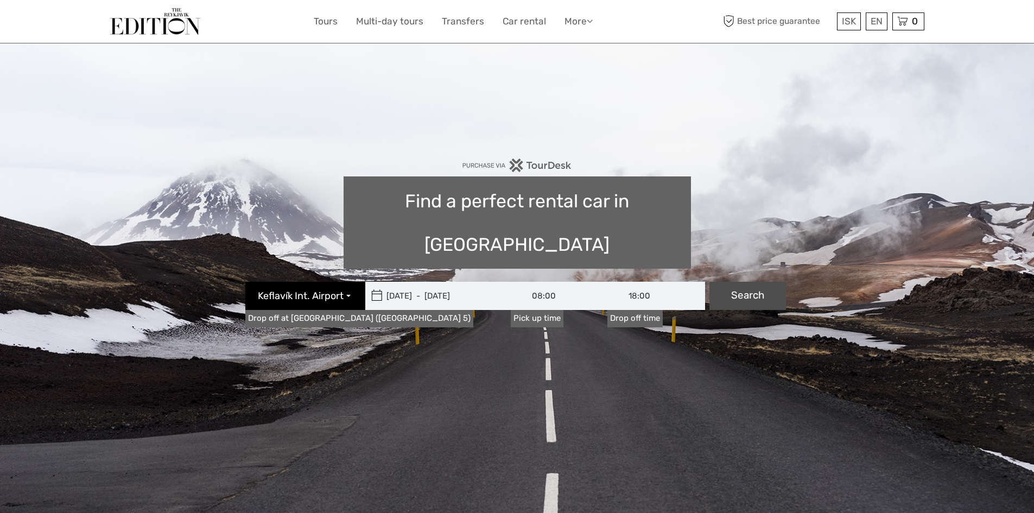
click at [729, 282] on button "Search" at bounding box center [748, 296] width 77 height 28
type input "[DATE] - [DATE]"
type input "18:00"
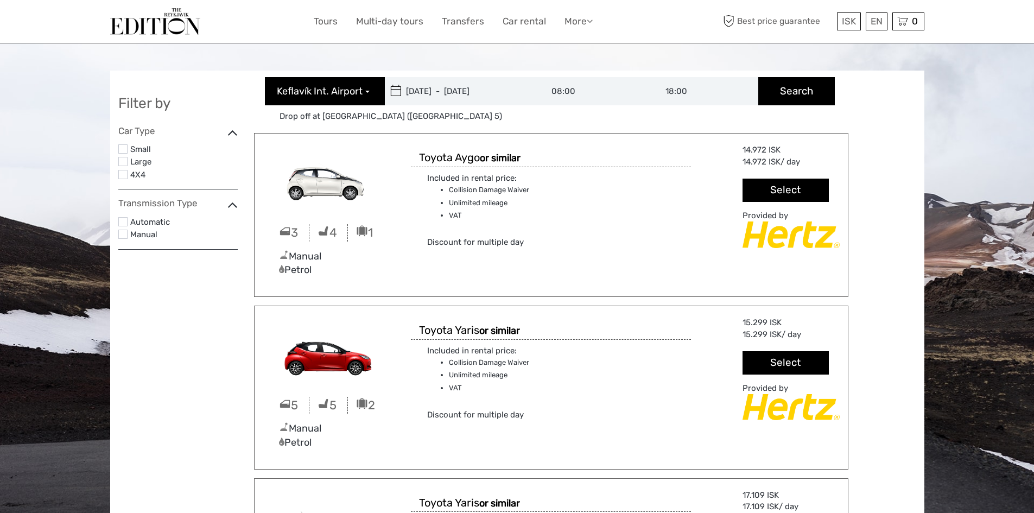
click at [142, 220] on label "Automatic" at bounding box center [184, 223] width 108 height 14
click at [0, 0] on input "checkbox" at bounding box center [0, 0] width 0 height 0
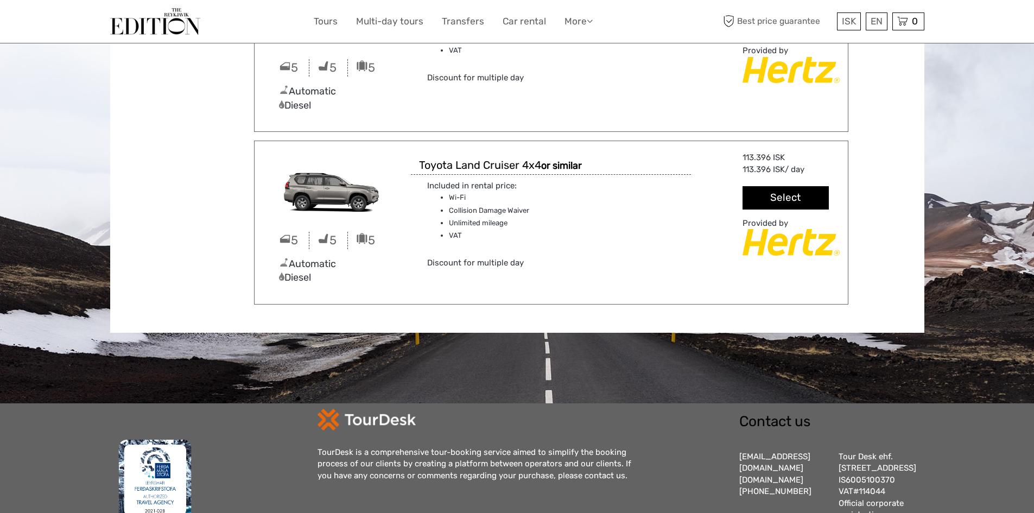
scroll to position [3206, 0]
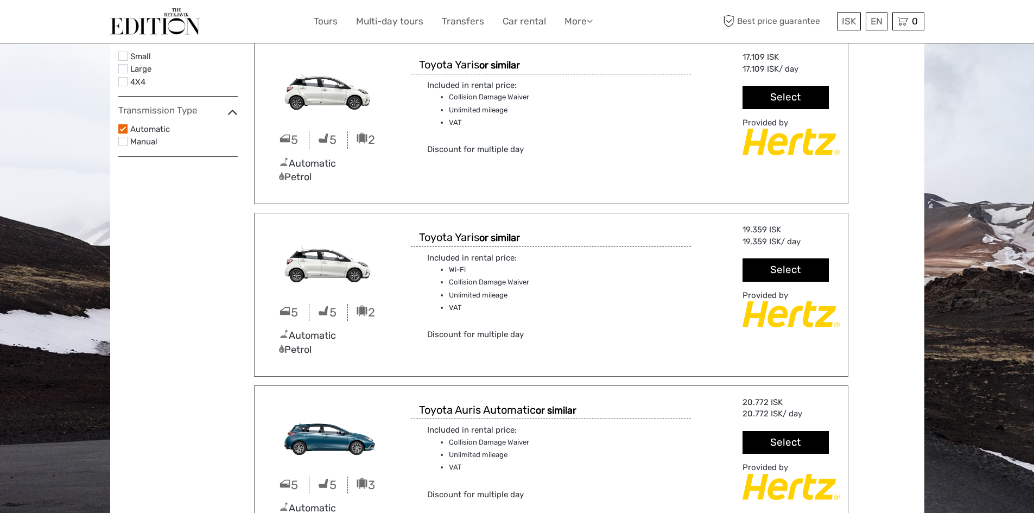
scroll to position [0, 0]
